Goal: Use online tool/utility: Utilize a website feature to perform a specific function

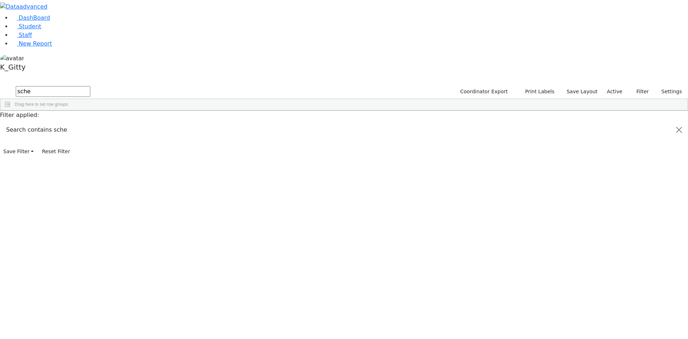
click at [75, 74] on div "K_Gitty Profile Subscription Settings Sign Out" at bounding box center [344, 64] width 688 height 20
click at [544, 86] on button "Print Labels" at bounding box center [537, 91] width 41 height 11
checkbox input "true"
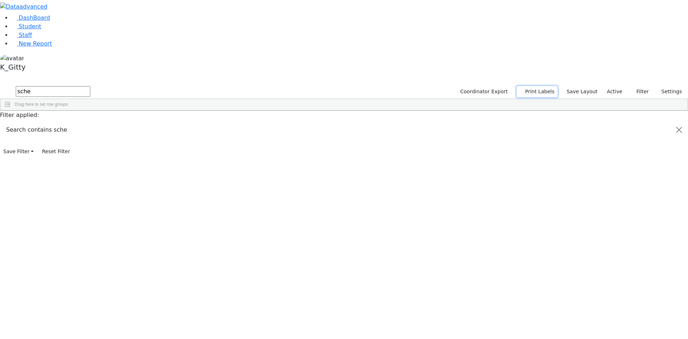
checkbox input "true"
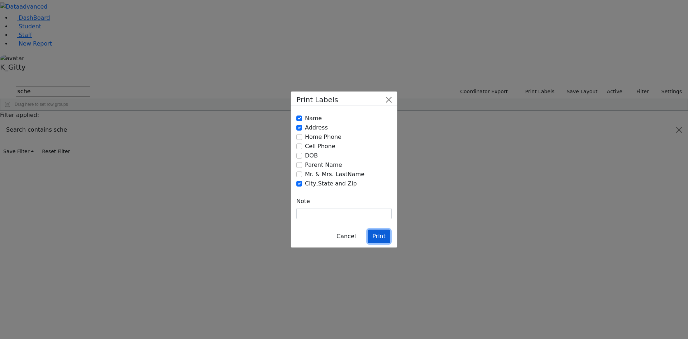
click at [379, 229] on button "Print" at bounding box center [379, 236] width 23 height 14
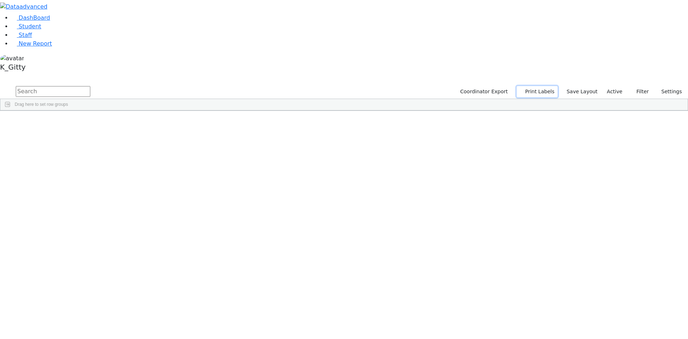
click at [542, 86] on button "Print Labels" at bounding box center [537, 91] width 41 height 11
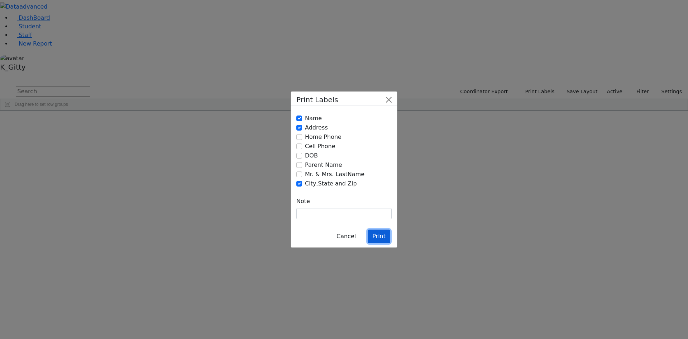
click at [378, 229] on button "Print" at bounding box center [379, 236] width 23 height 14
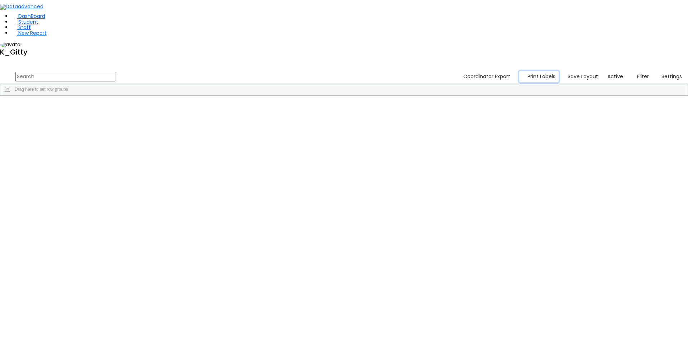
click at [544, 71] on button "Print Labels" at bounding box center [540, 76] width 40 height 11
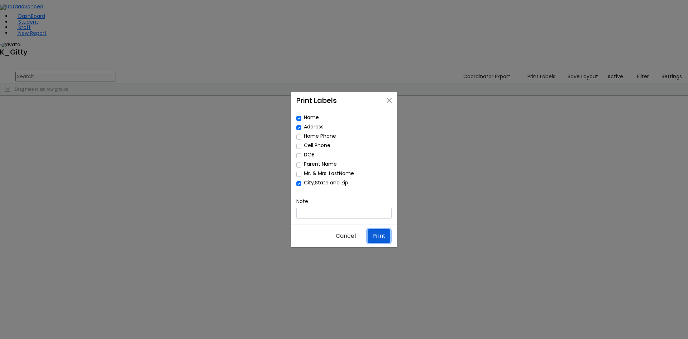
click at [378, 229] on button "Print" at bounding box center [379, 236] width 23 height 14
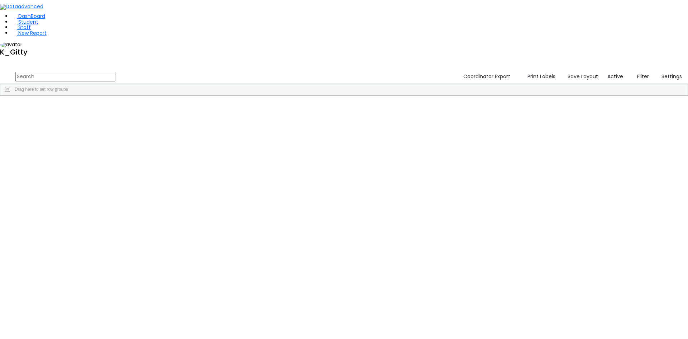
click at [115, 72] on input "text" at bounding box center [65, 77] width 100 height 10
type input "kola"
click at [91, 107] on div "[PERSON_NAME]" at bounding box center [68, 112] width 45 height 10
